Goal: Obtain resource: Download file/media

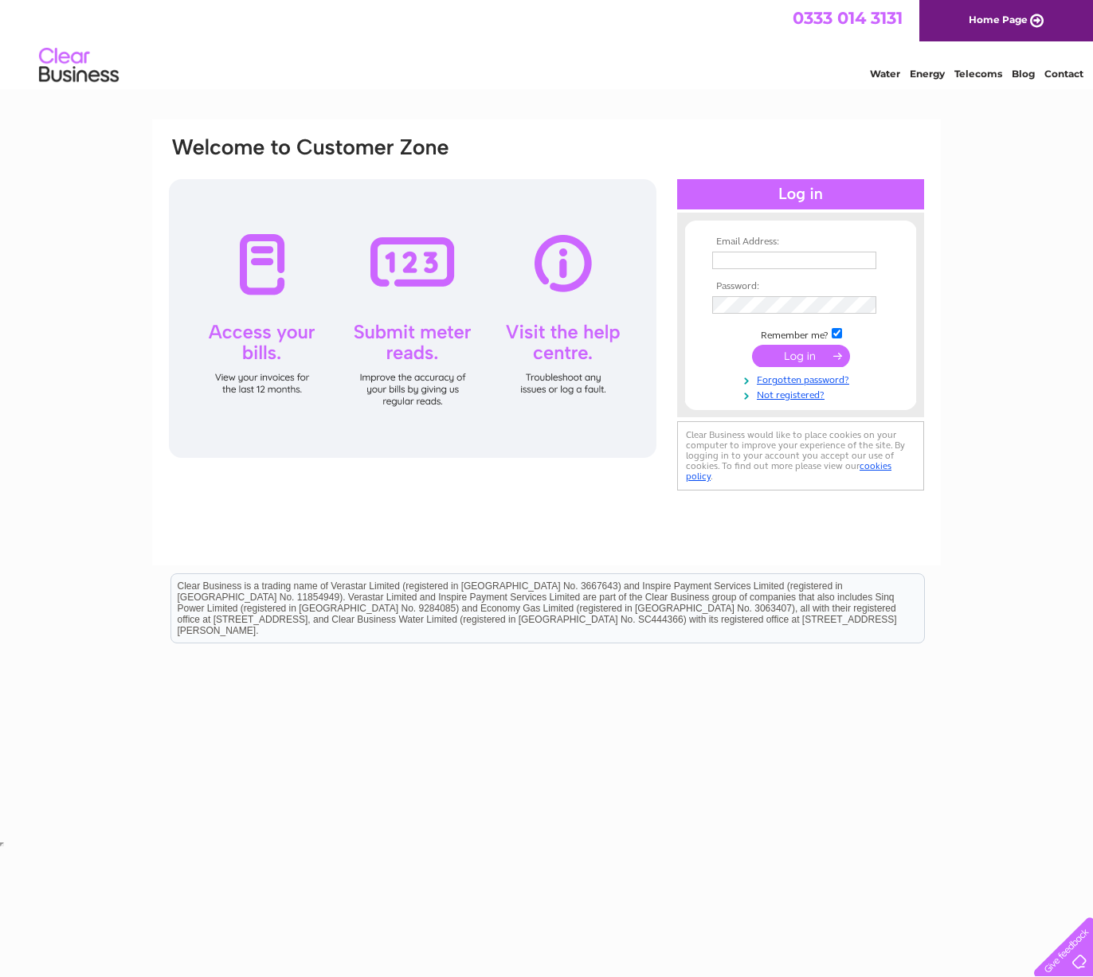
type input "alberthowie@outlook.com"
click at [808, 352] on input "submit" at bounding box center [801, 356] width 98 height 22
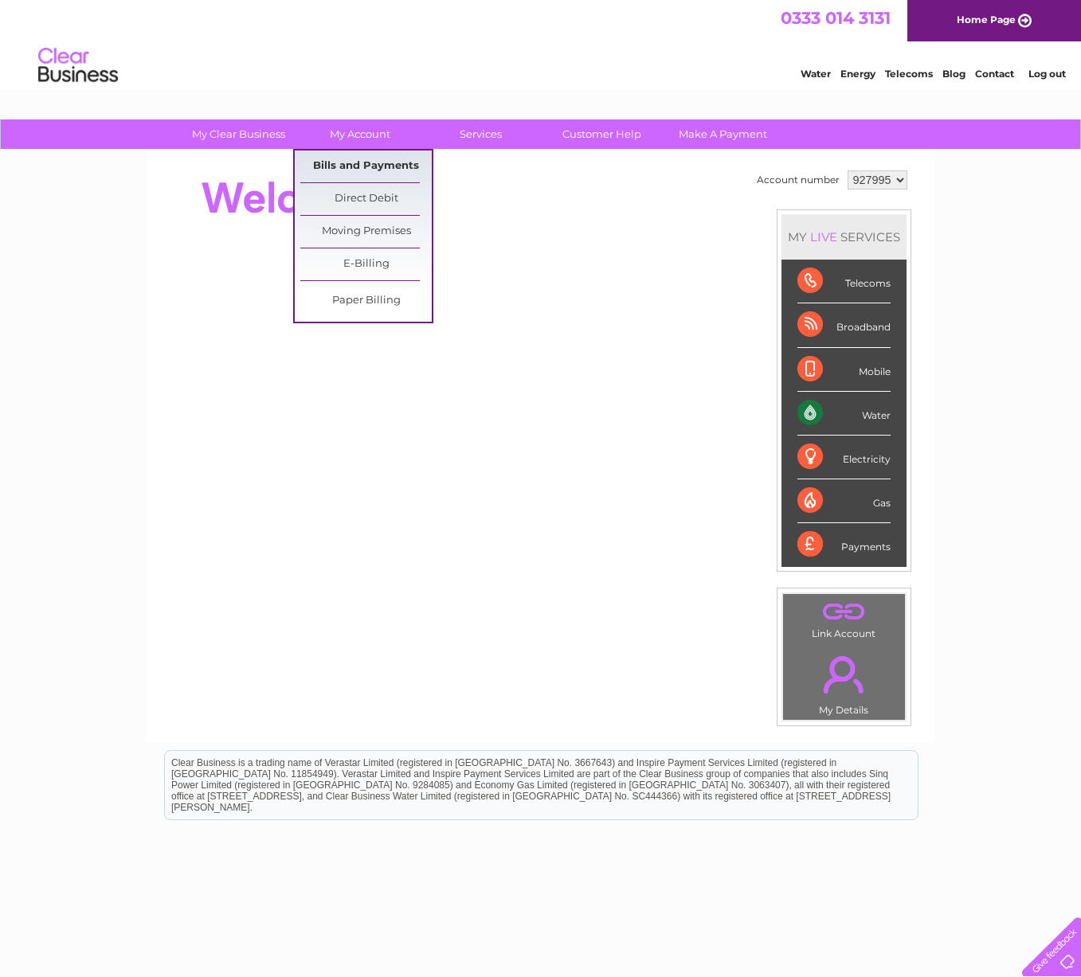
click at [354, 163] on link "Bills and Payments" at bounding box center [365, 167] width 131 height 32
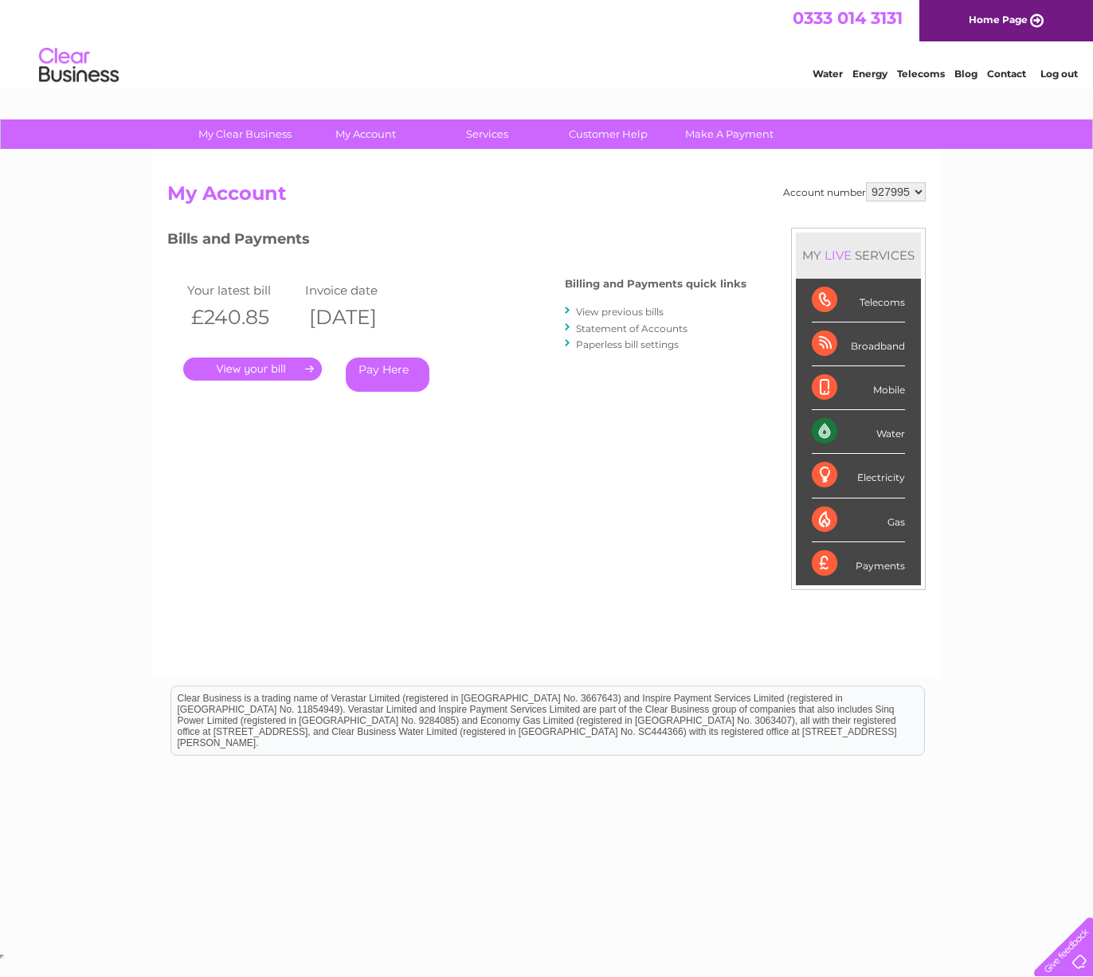
click at [238, 370] on link "." at bounding box center [252, 369] width 139 height 23
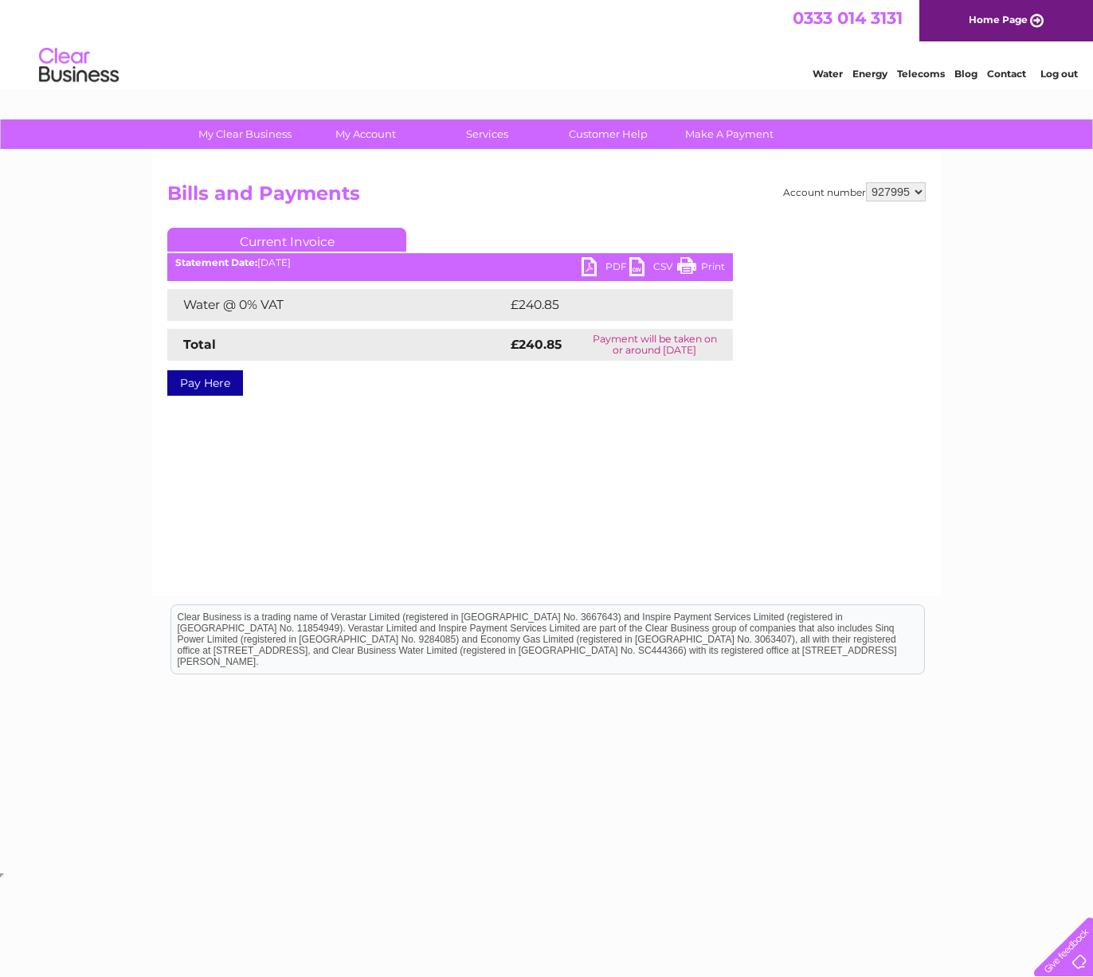
click at [606, 264] on link "PDF" at bounding box center [606, 268] width 48 height 23
click at [589, 264] on link "PDF" at bounding box center [606, 268] width 48 height 23
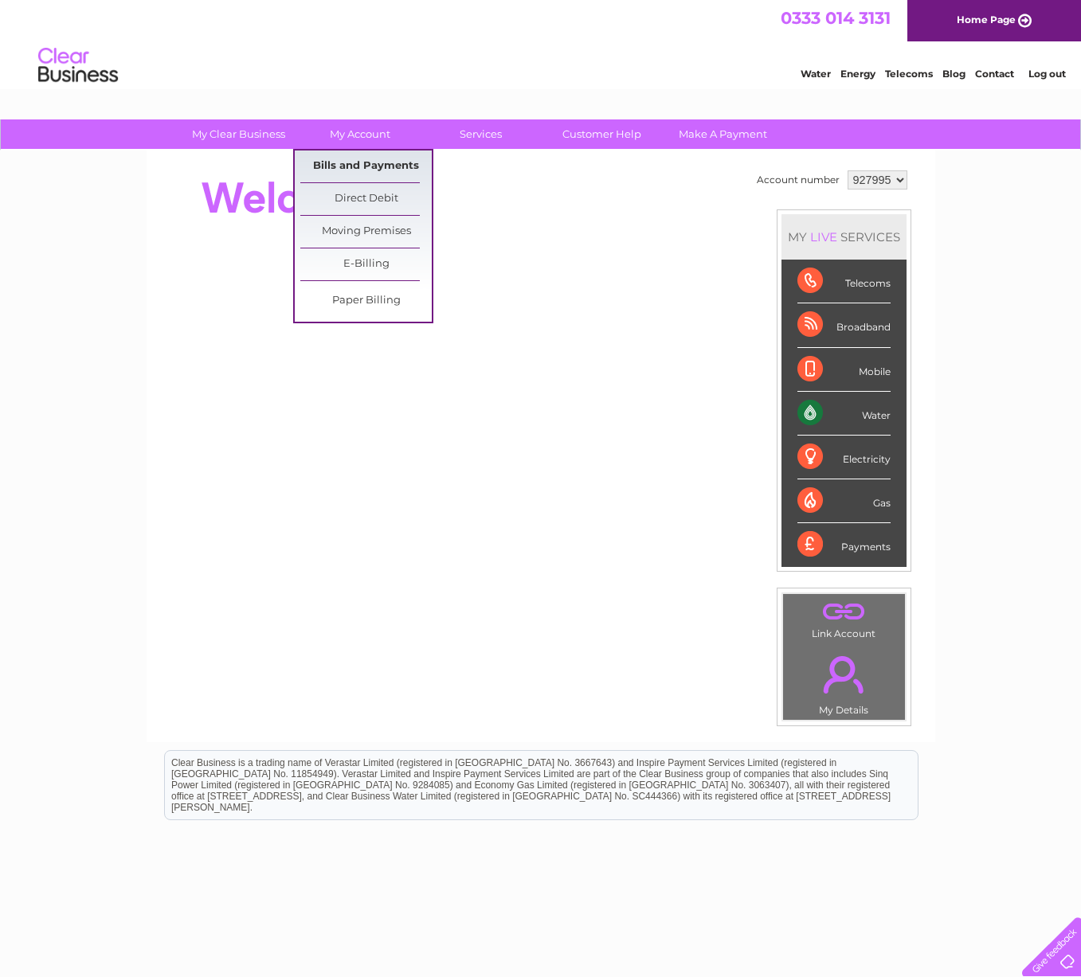
click at [345, 164] on link "Bills and Payments" at bounding box center [365, 167] width 131 height 32
click at [345, 163] on link "Bills and Payments" at bounding box center [365, 167] width 131 height 32
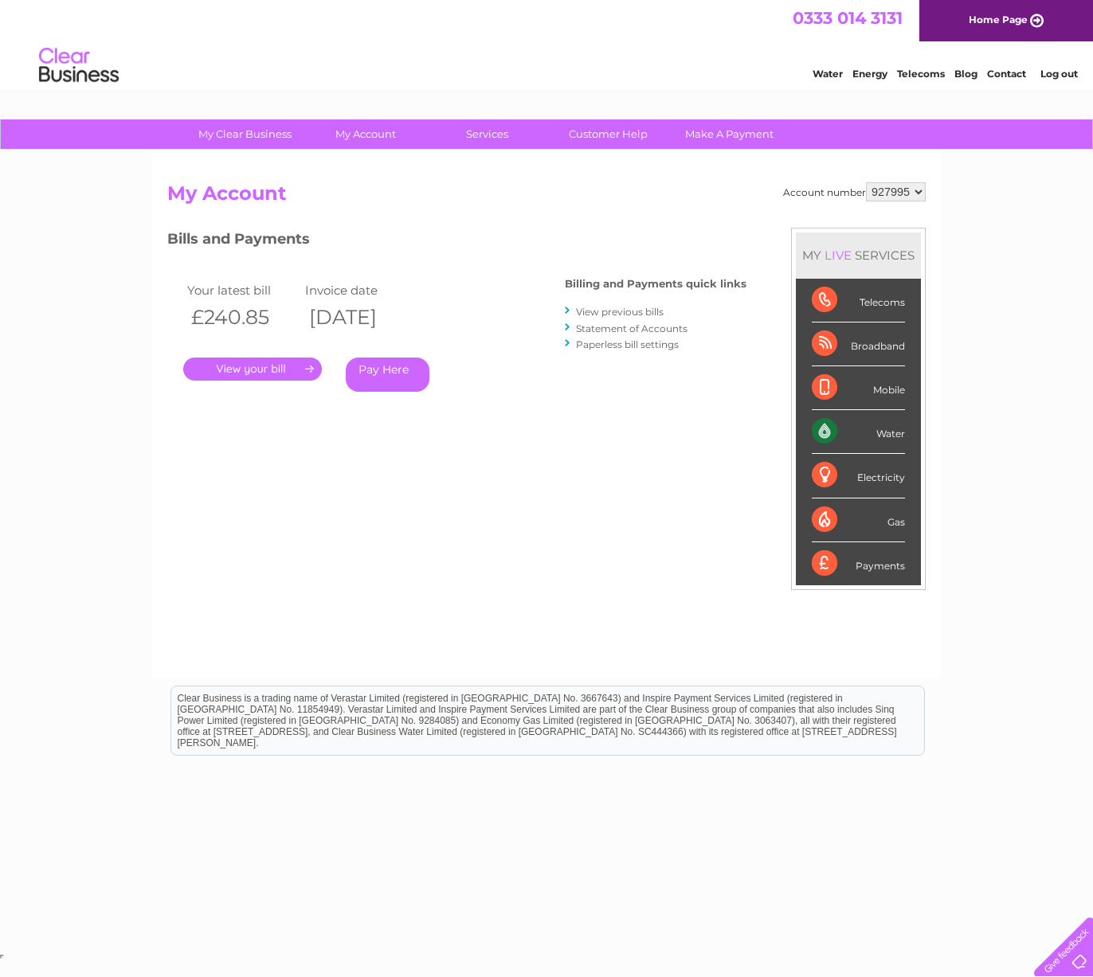
click at [284, 367] on link "." at bounding box center [252, 369] width 139 height 23
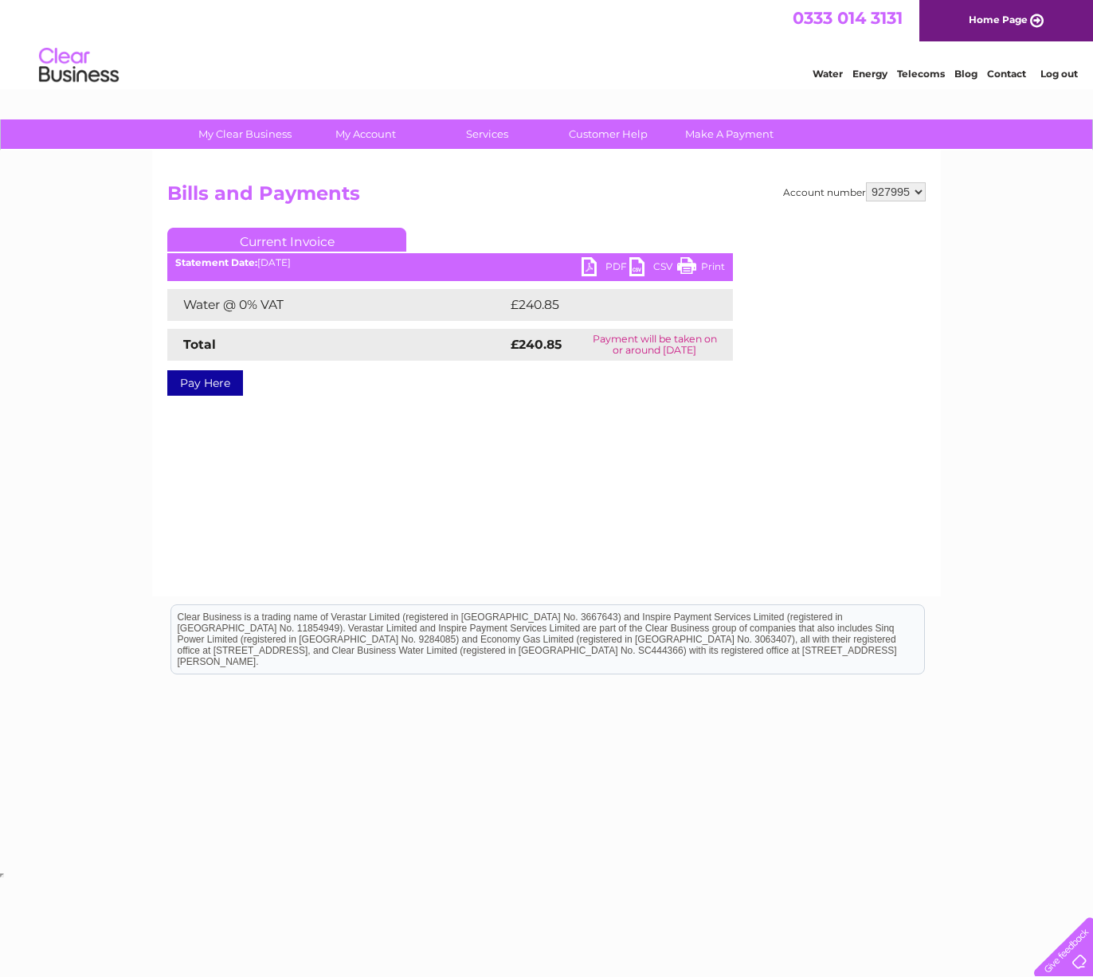
click at [712, 265] on link "Print" at bounding box center [701, 268] width 48 height 23
click at [707, 264] on link "Print" at bounding box center [701, 268] width 48 height 23
